Goal: Download file/media

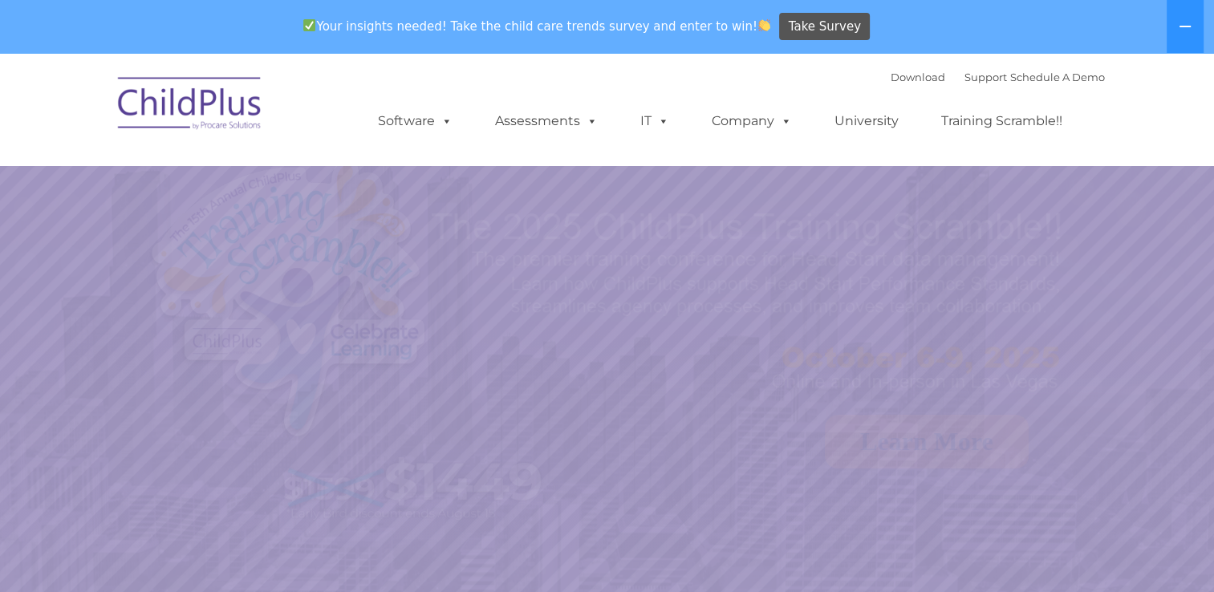
select select "MEDIUM"
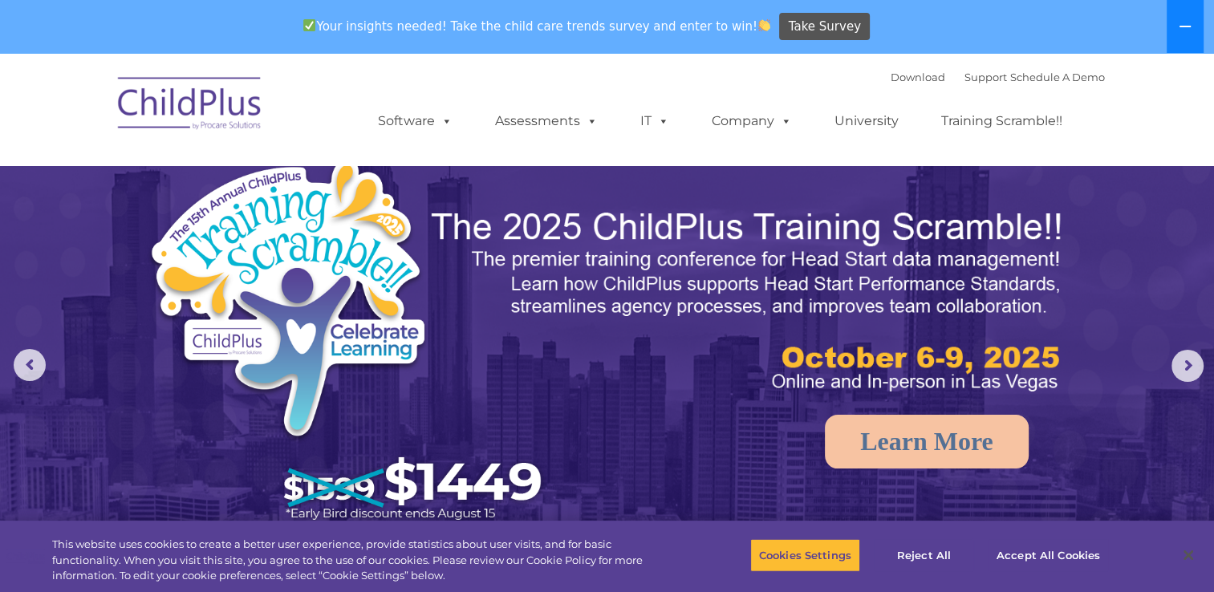
click at [1181, 31] on icon at bounding box center [1184, 26] width 13 height 13
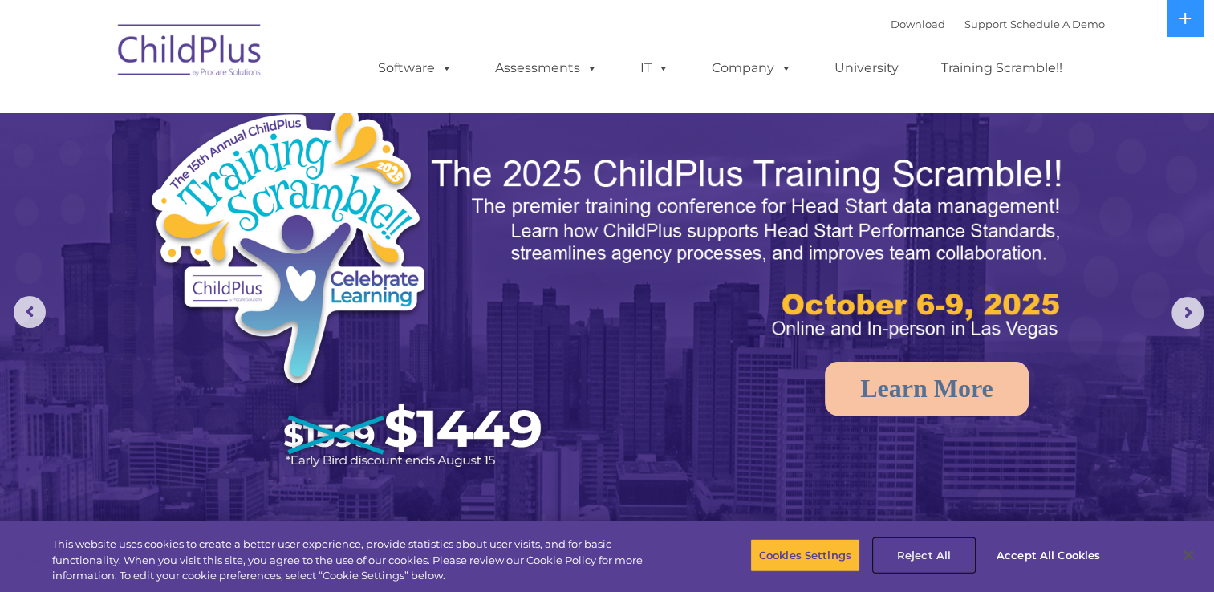
click at [927, 557] on button "Reject All" at bounding box center [923, 555] width 100 height 34
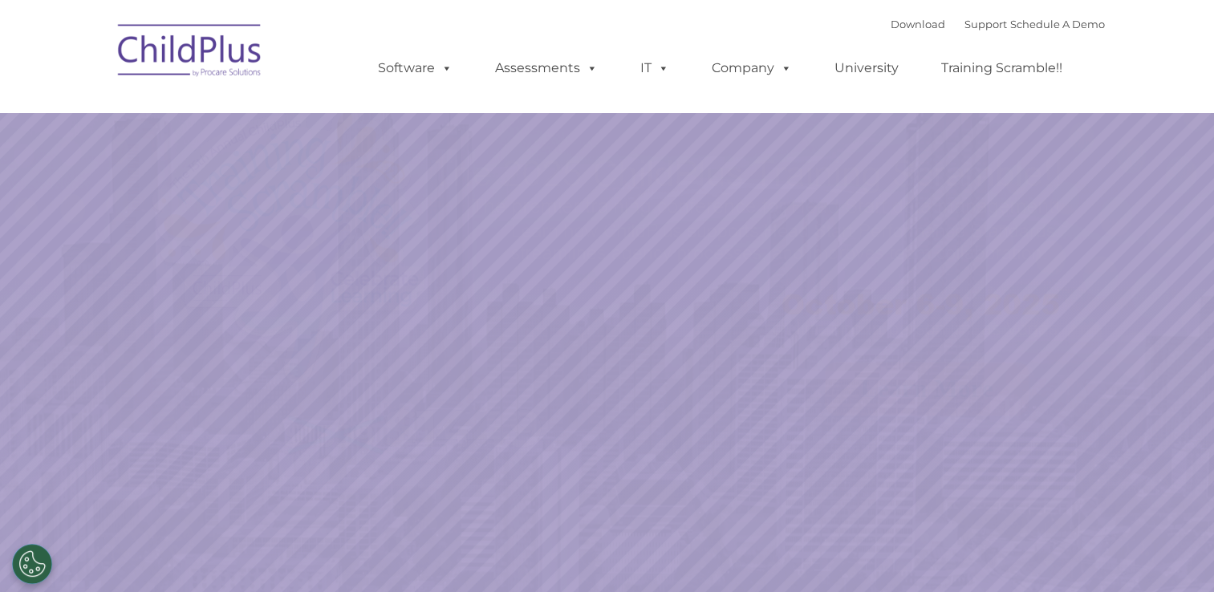
select select "MEDIUM"
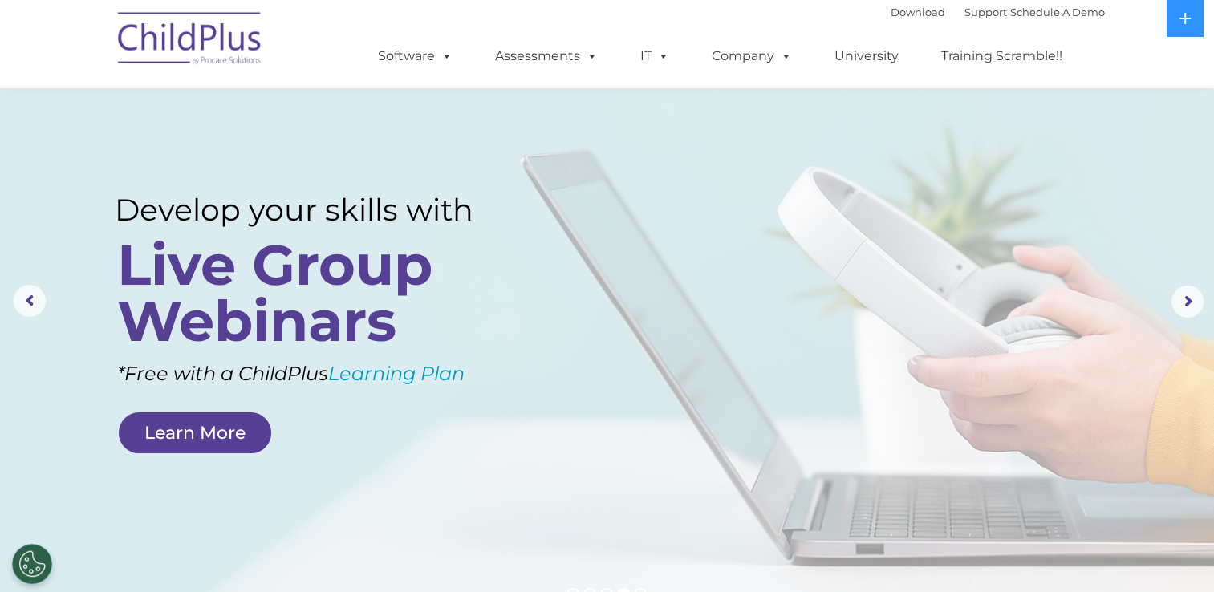
scroll to position [6, 0]
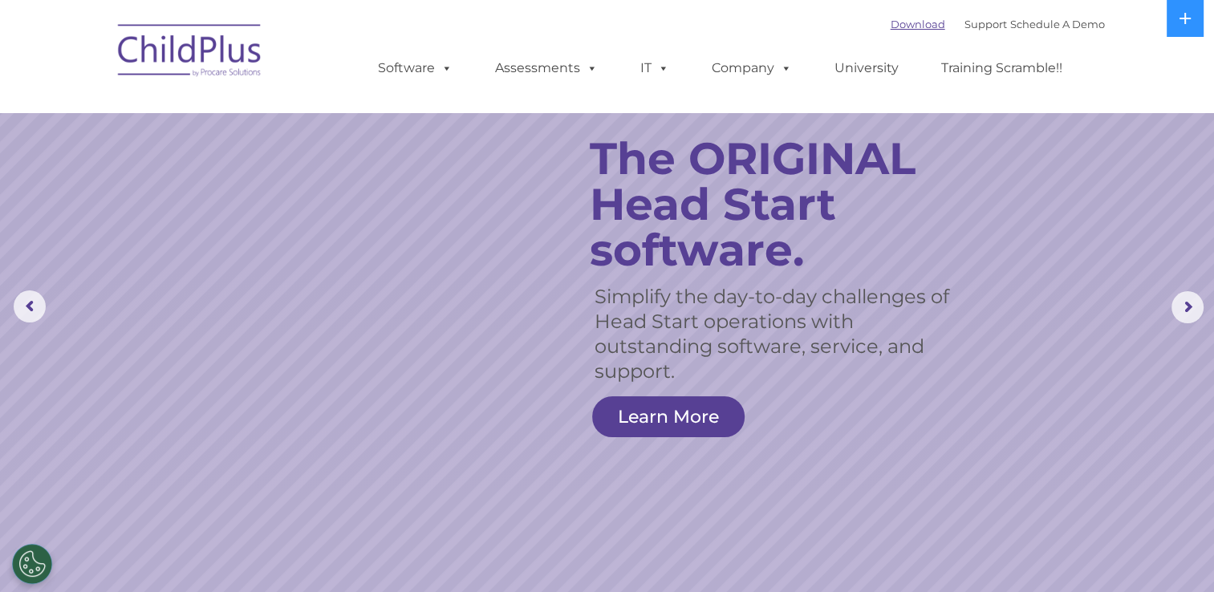
click at [899, 24] on link "Download" at bounding box center [917, 24] width 55 height 13
